Goal: Task Accomplishment & Management: Check status

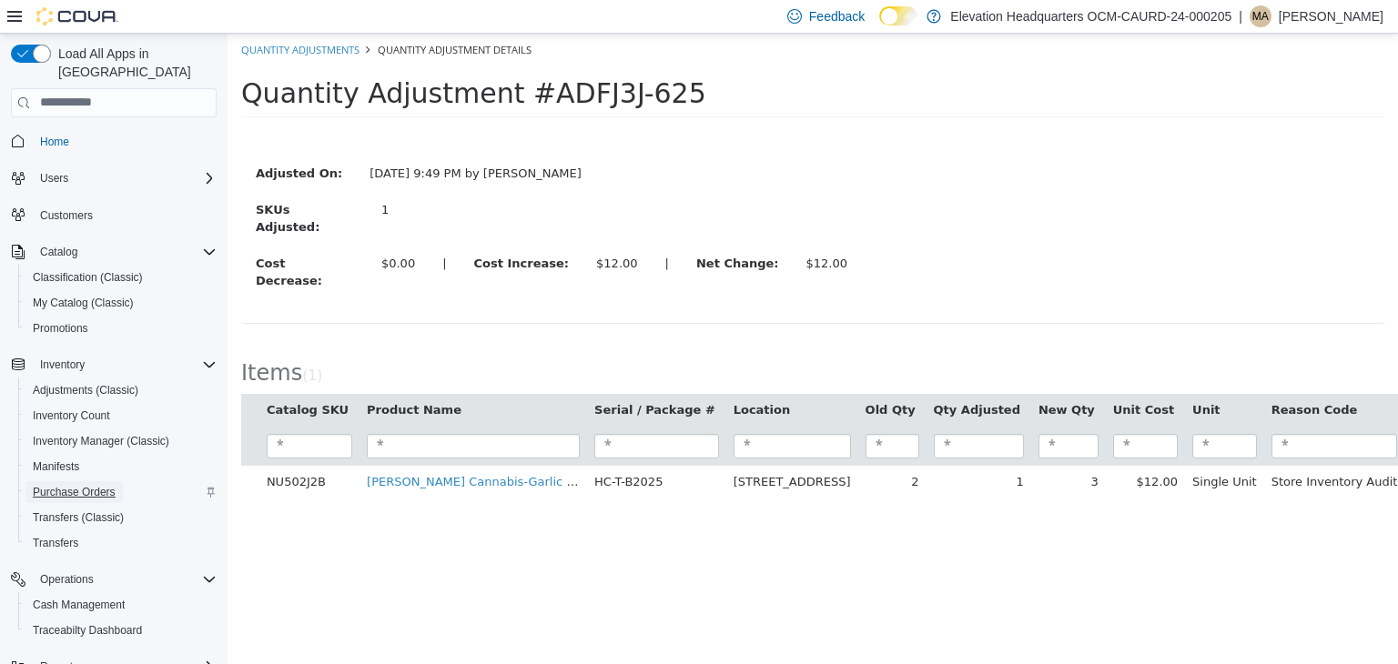
click at [71, 485] on span "Purchase Orders" at bounding box center [74, 492] width 83 height 15
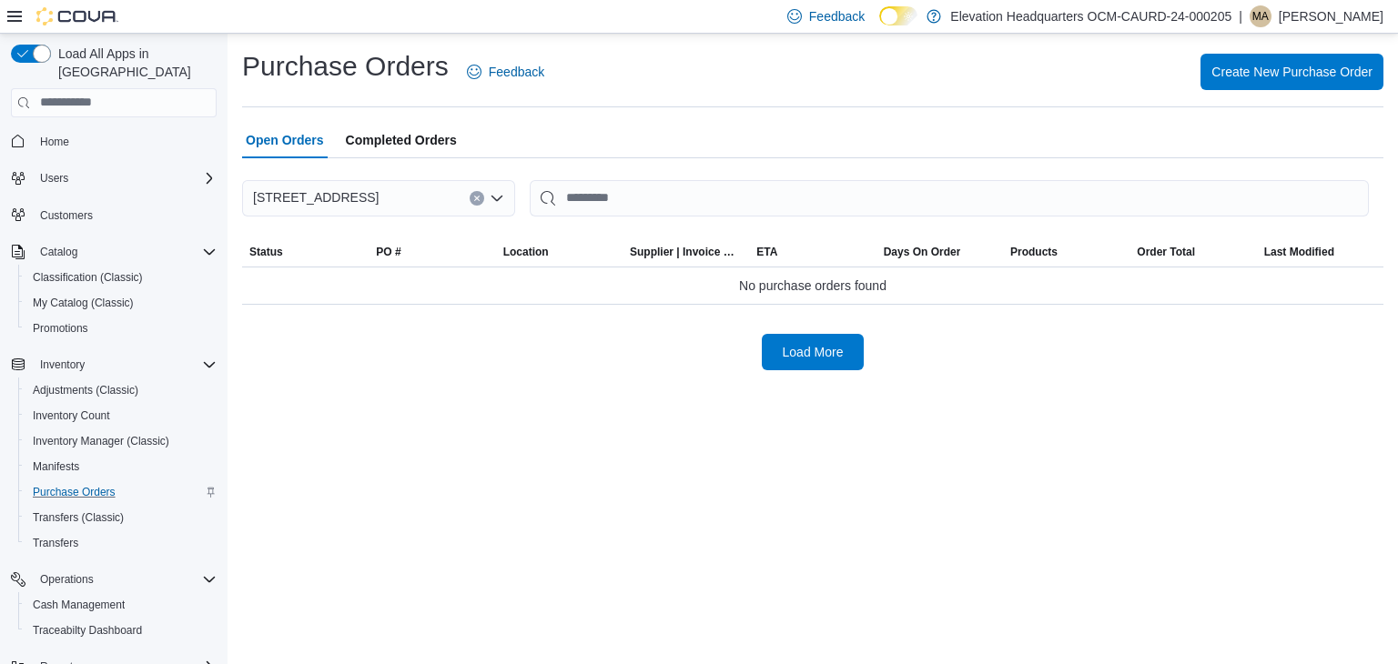
click at [425, 128] on span "Completed Orders" at bounding box center [401, 140] width 111 height 36
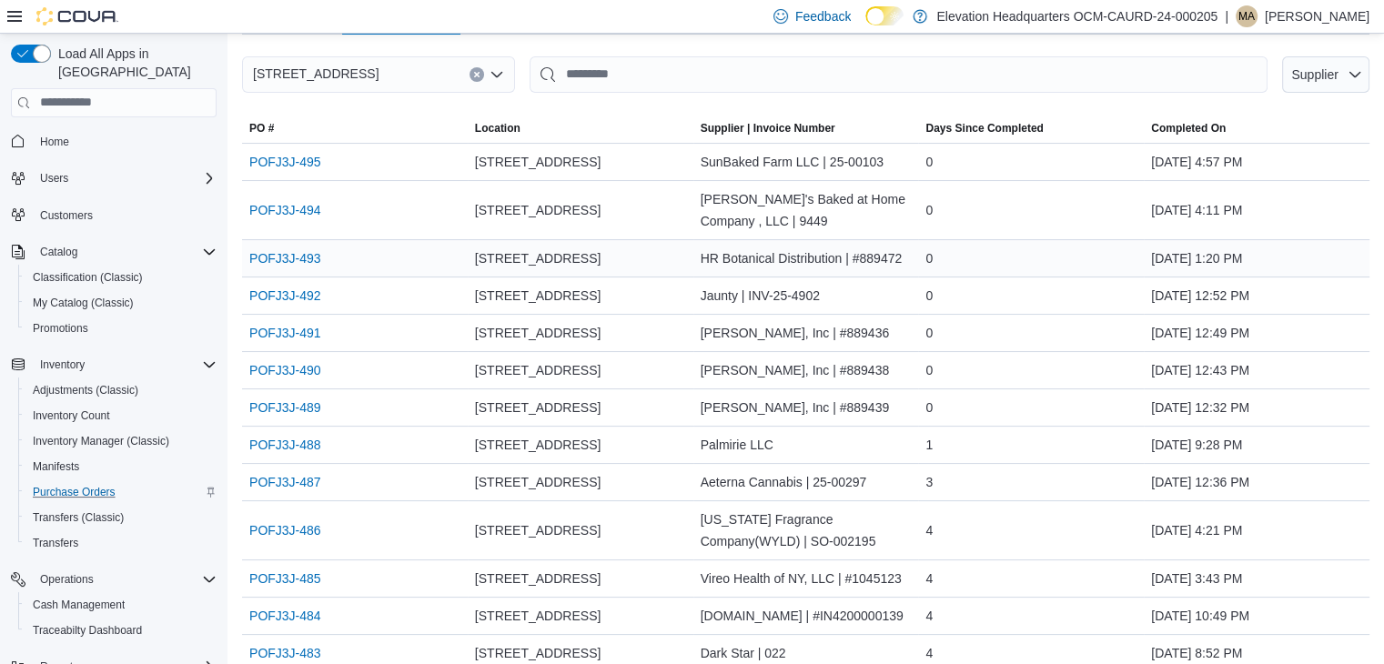
scroll to position [127, 0]
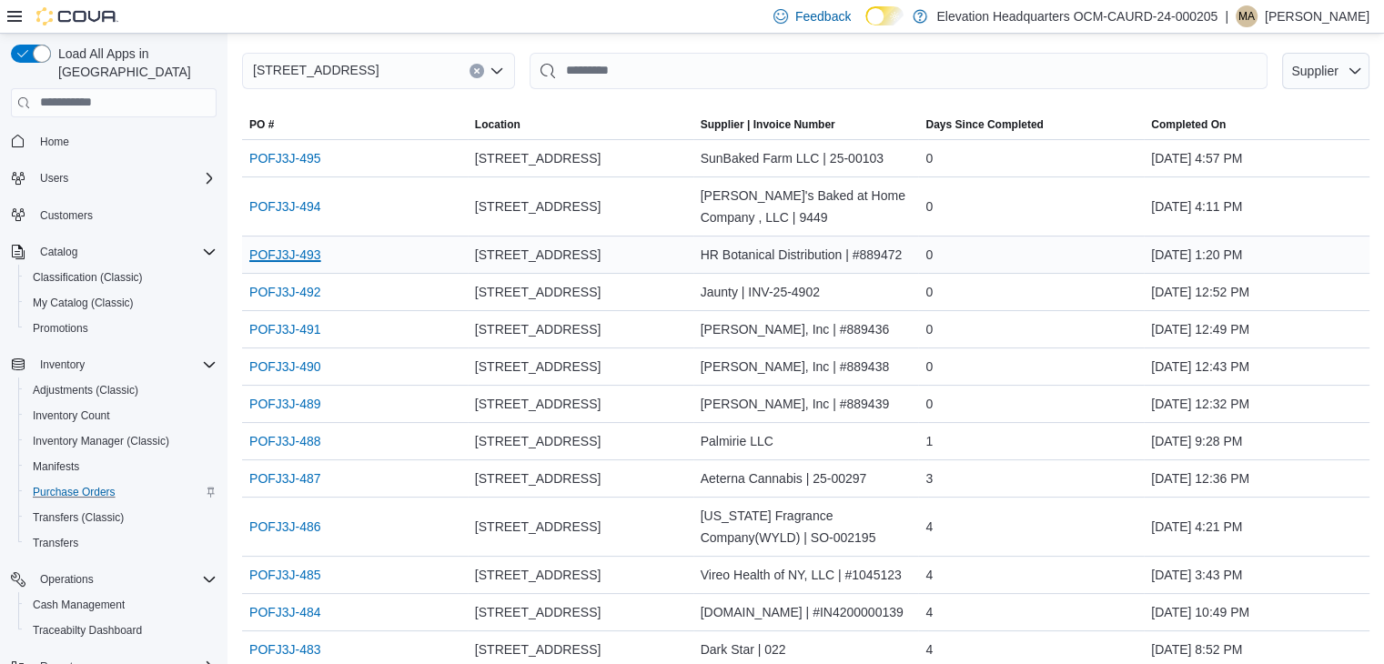
click at [300, 248] on link "POFJ3J-493" at bounding box center [285, 255] width 72 height 22
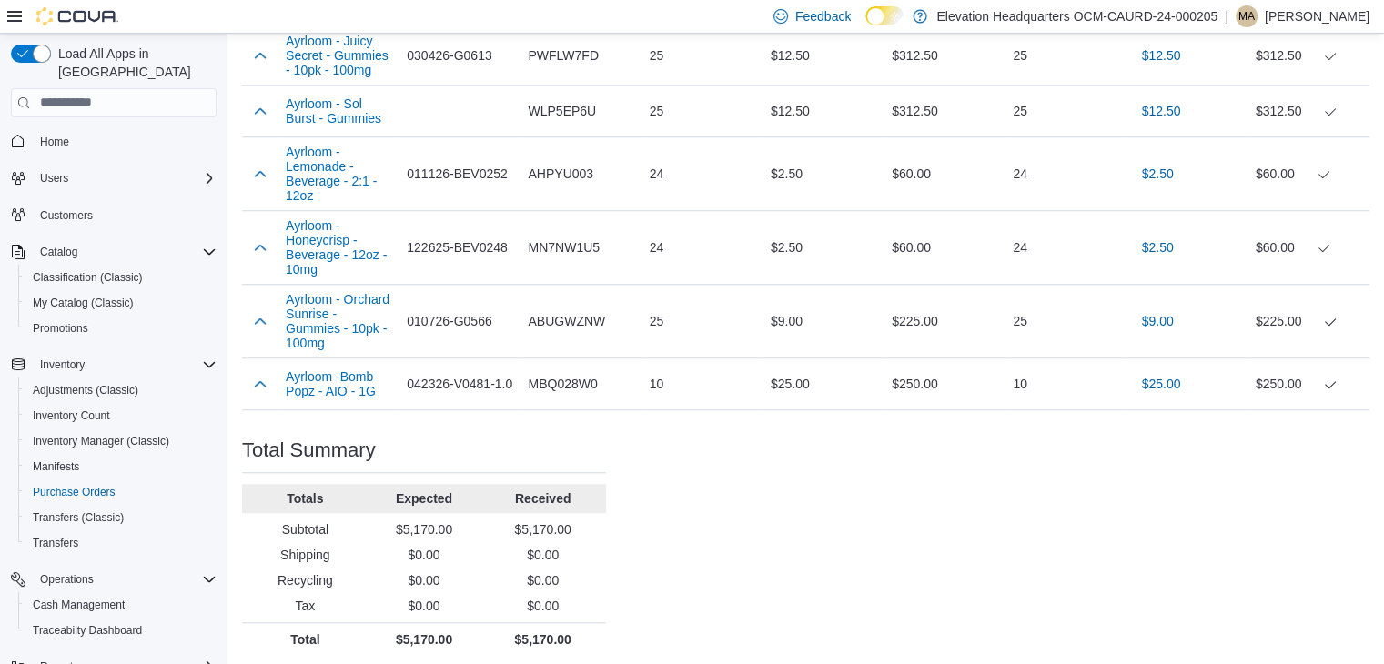
scroll to position [1602, 0]
